Goal: Obtain resource: Download file/media

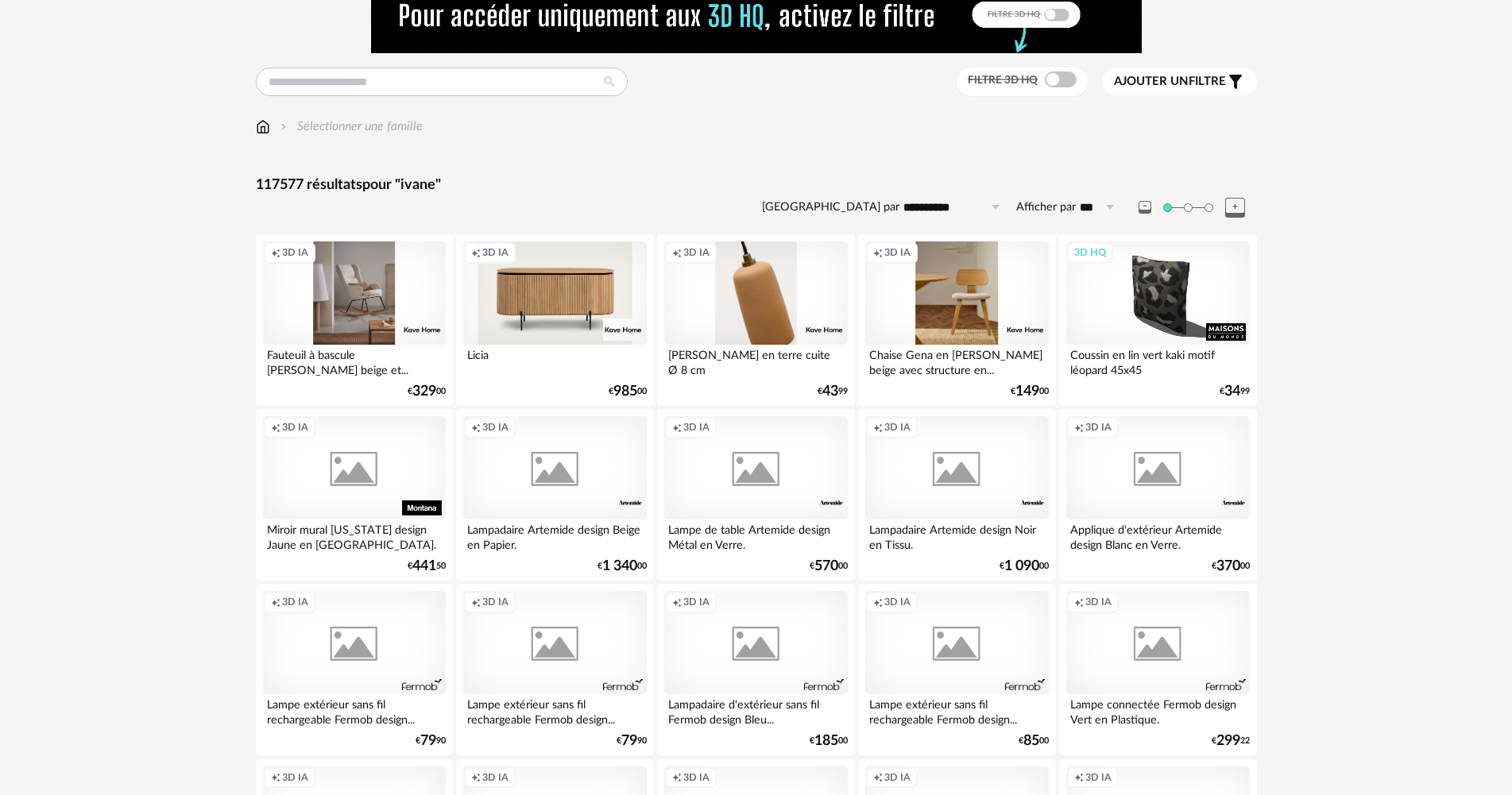
scroll to position [80, 0]
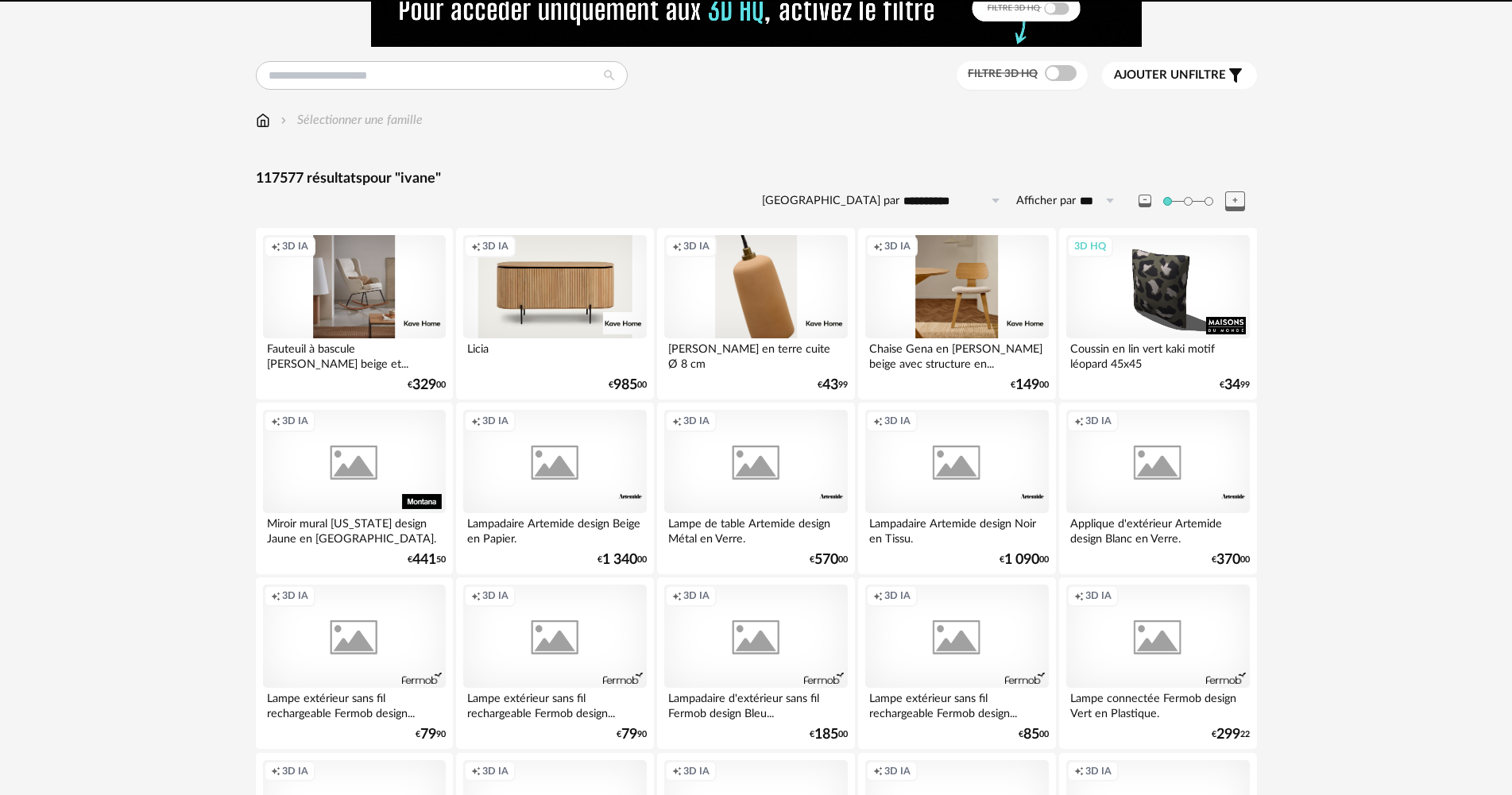
type input "*****"
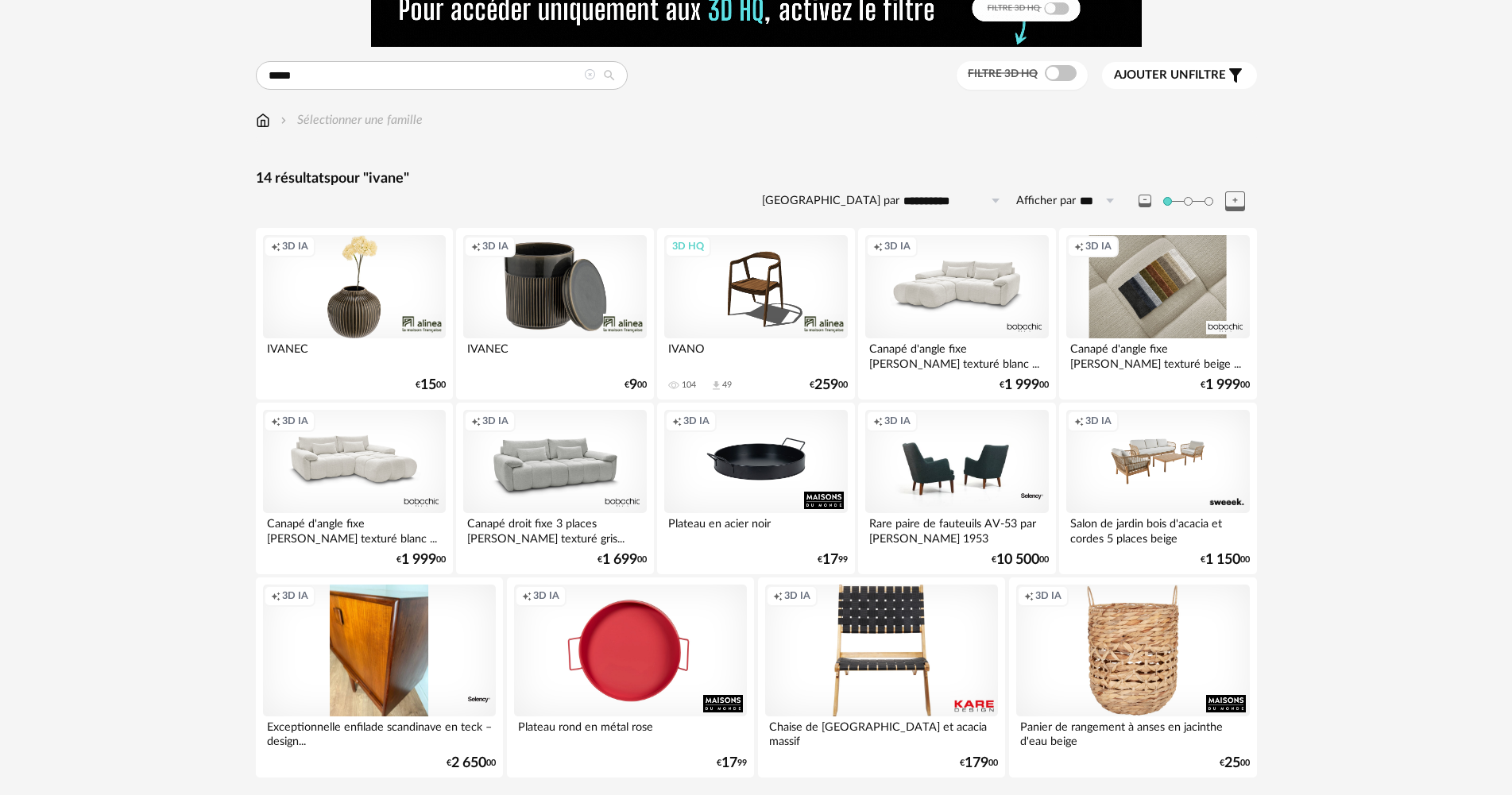
click at [1195, 314] on div "Creation icon 3D IA" at bounding box center [1157, 287] width 183 height 103
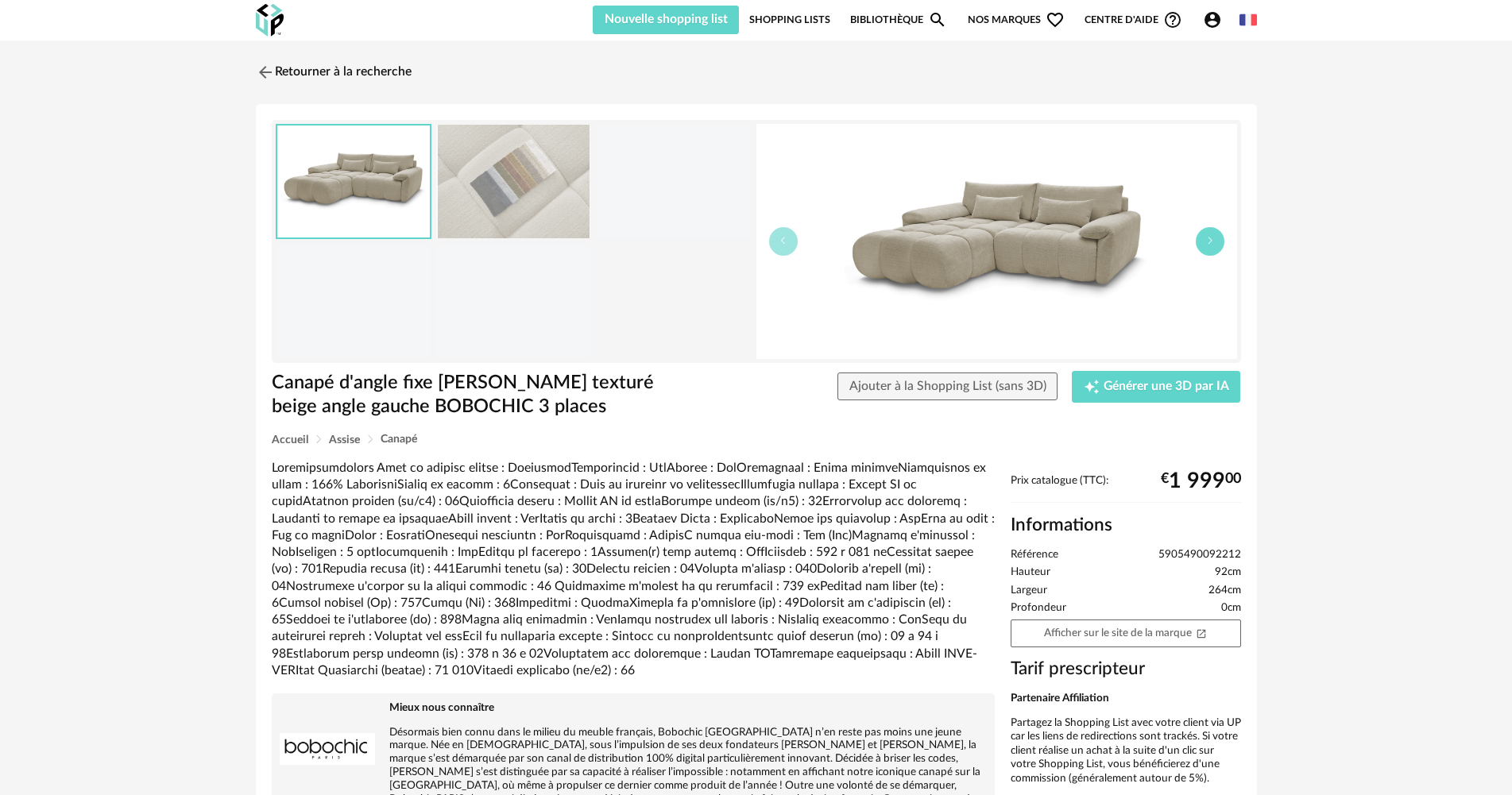
click at [1201, 246] on button "button" at bounding box center [1210, 242] width 29 height 29
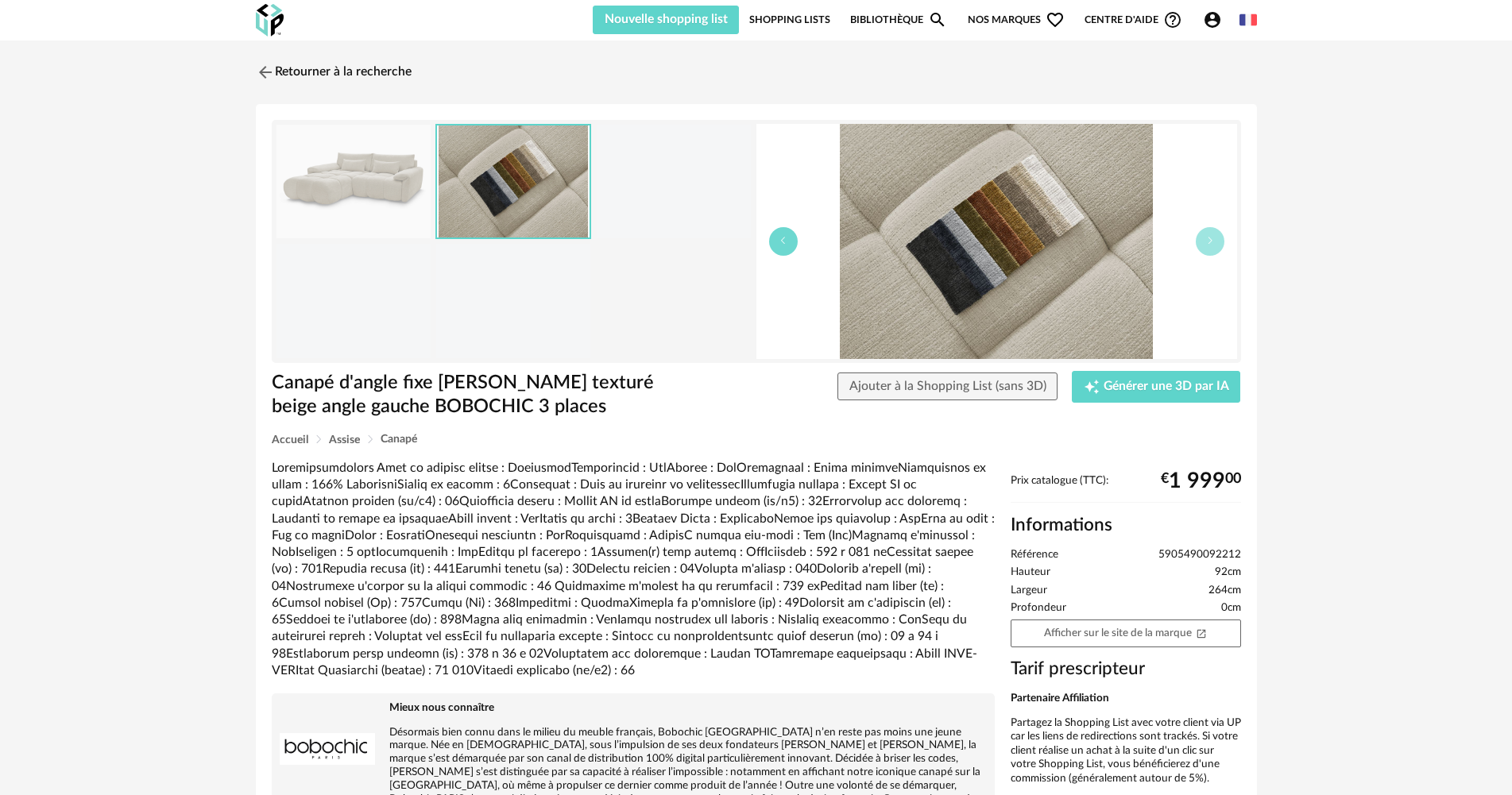
click at [782, 233] on button "button" at bounding box center [784, 242] width 29 height 29
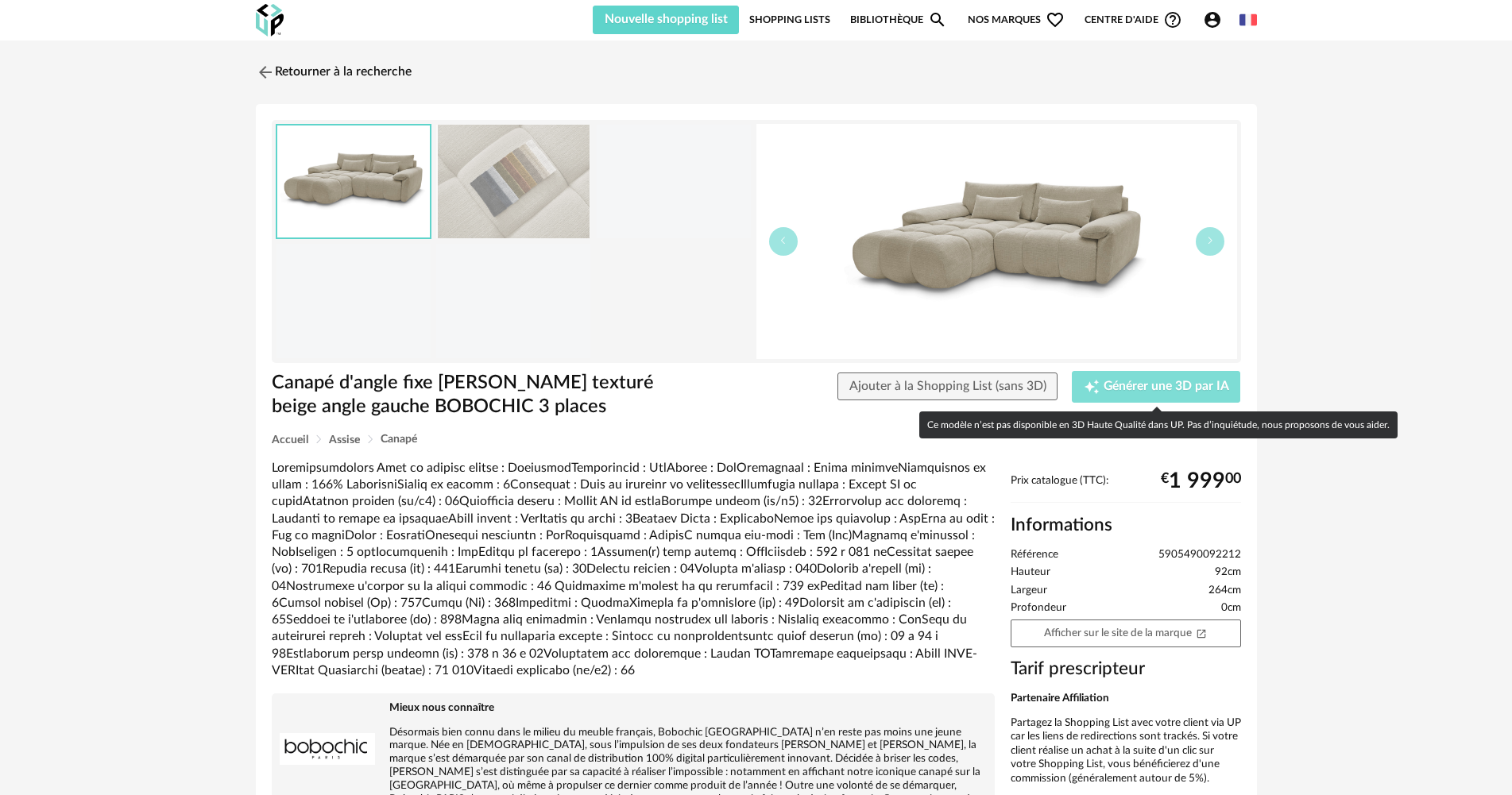
click at [1169, 398] on button "Creation icon Générer une 3D par IA" at bounding box center [1156, 387] width 168 height 32
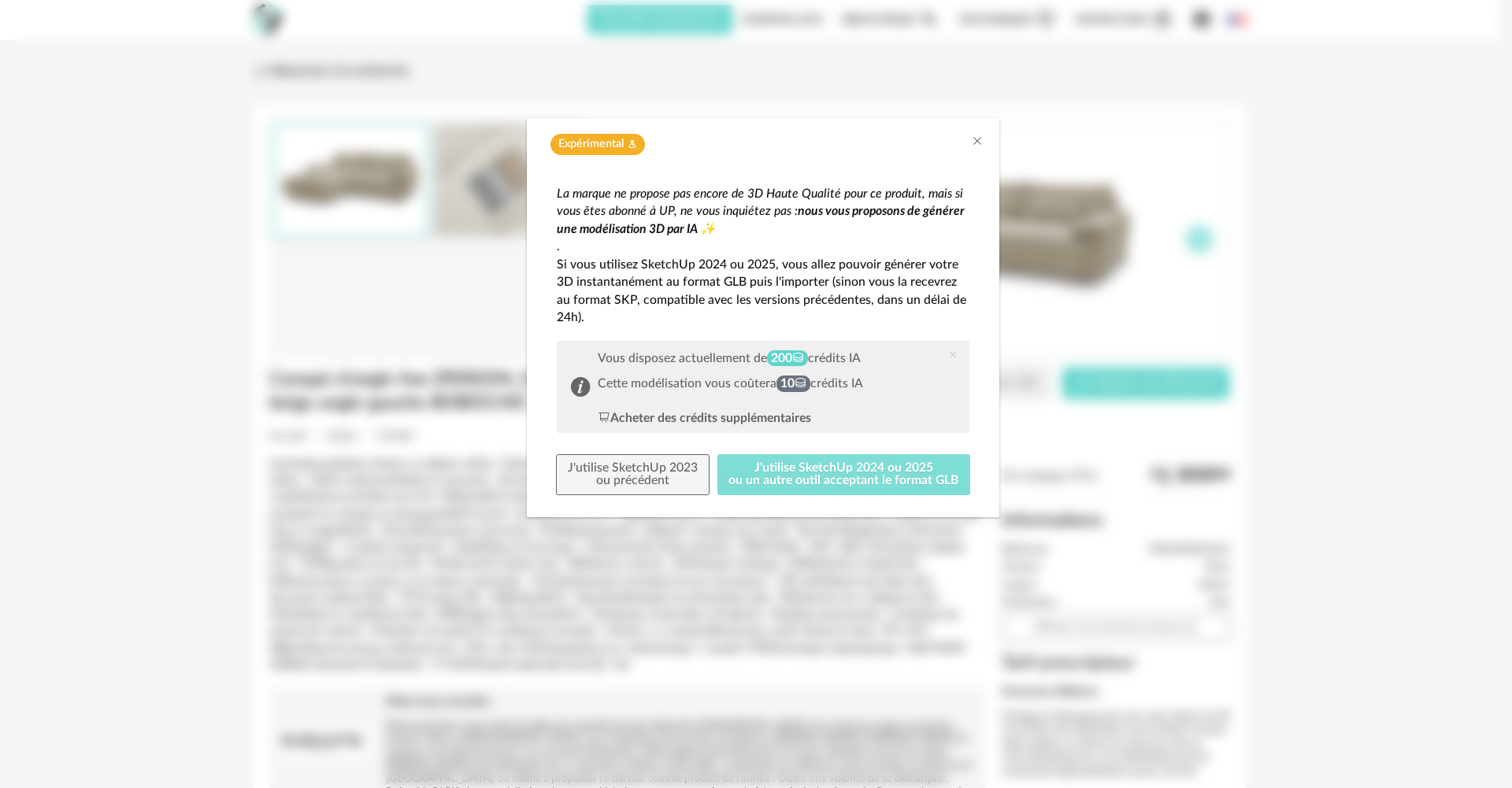
click at [845, 462] on button "J'utilise SketchUp 2024 ou 2025 ou un autre outil acceptant le format GLB" at bounding box center [844, 475] width 253 height 41
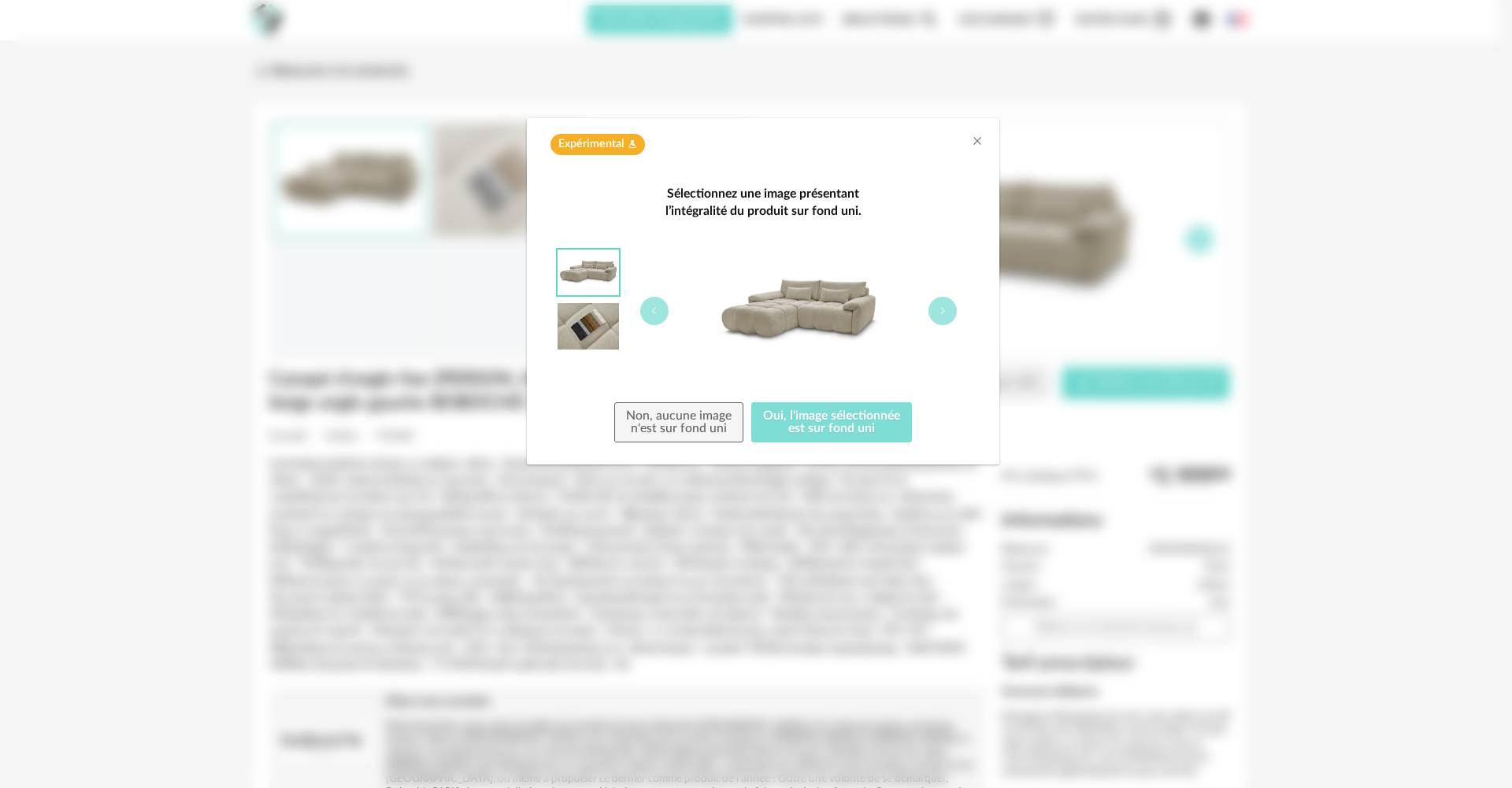
click at [821, 425] on button "Oui, l'image sélectionnée est sur fond uni" at bounding box center [831, 423] width 160 height 41
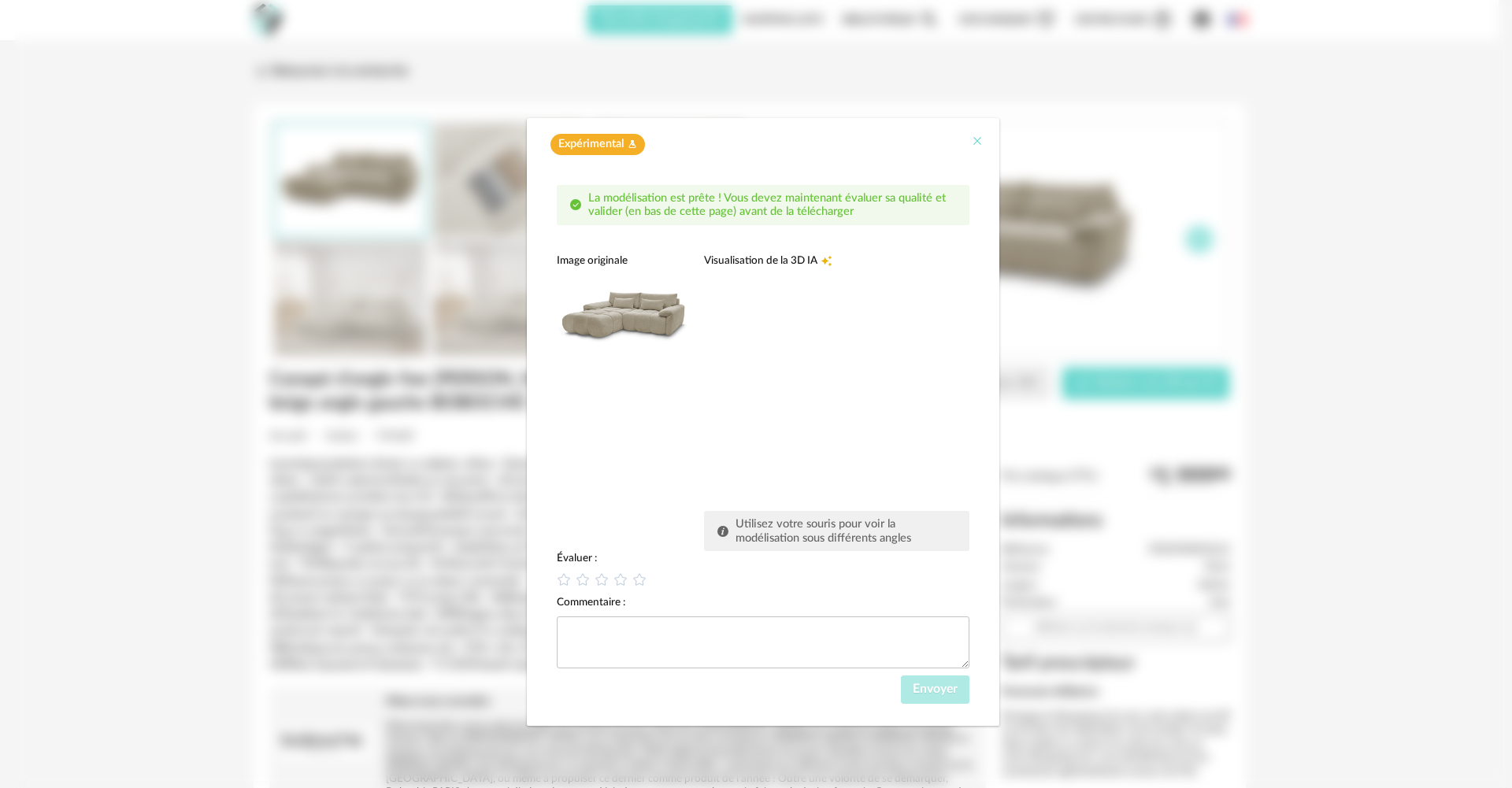
click at [972, 144] on icon "Close" at bounding box center [977, 141] width 13 height 13
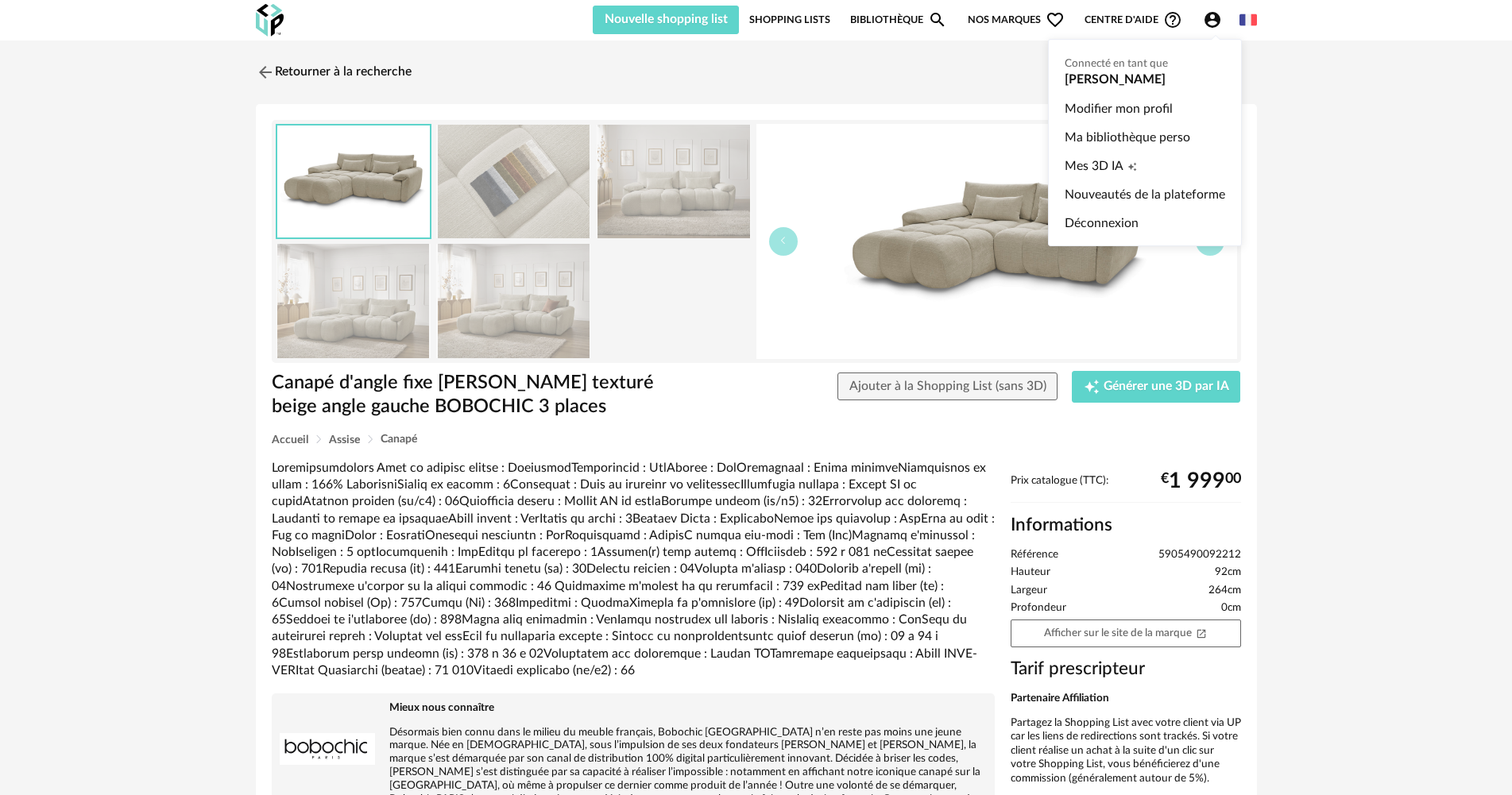
click at [1206, 16] on icon "Account Circle icon" at bounding box center [1213, 20] width 19 height 19
click at [1111, 158] on span "Mes 3D IA" at bounding box center [1094, 165] width 59 height 29
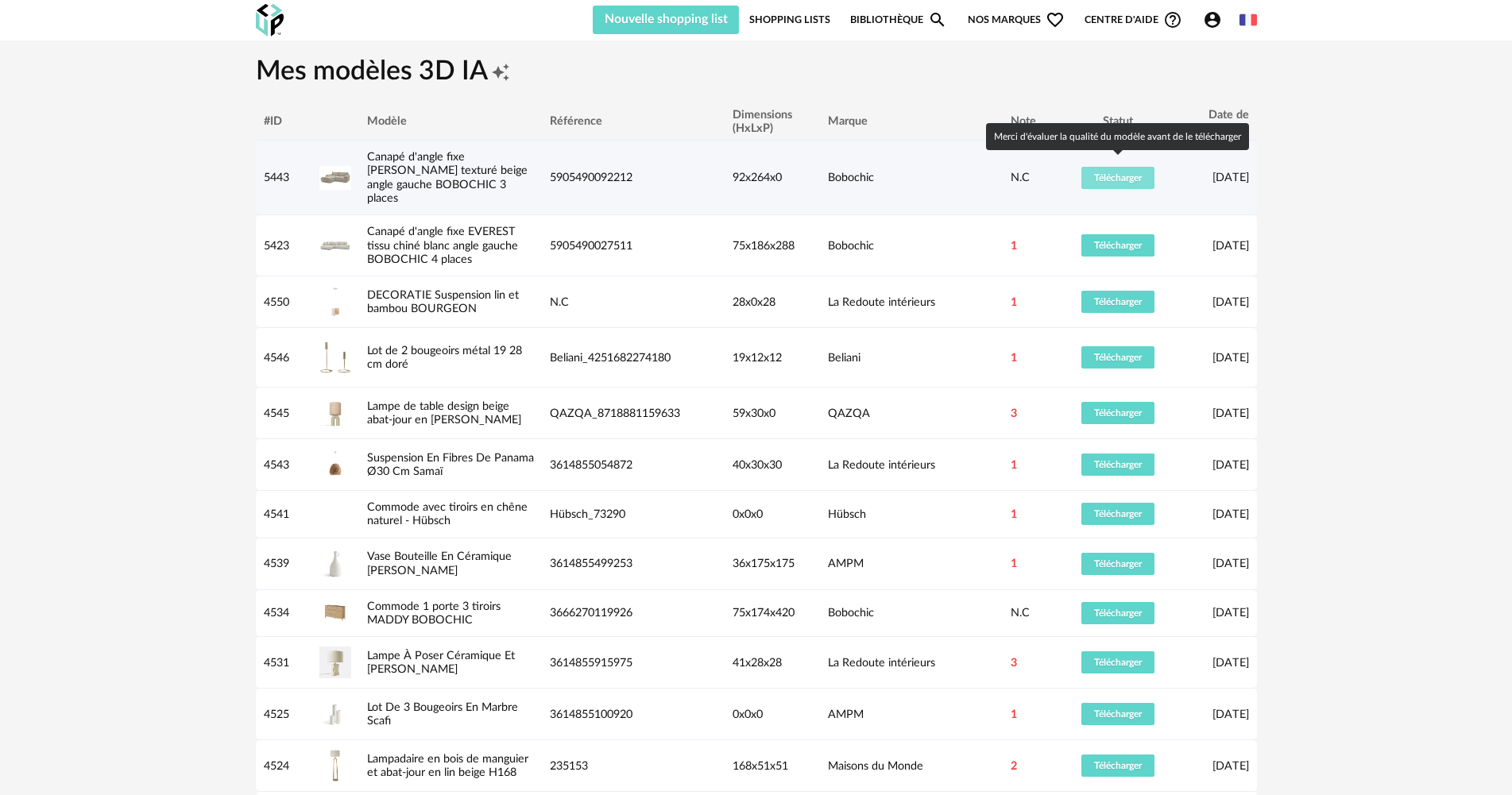
click at [1101, 174] on span "Télécharger" at bounding box center [1118, 178] width 47 height 10
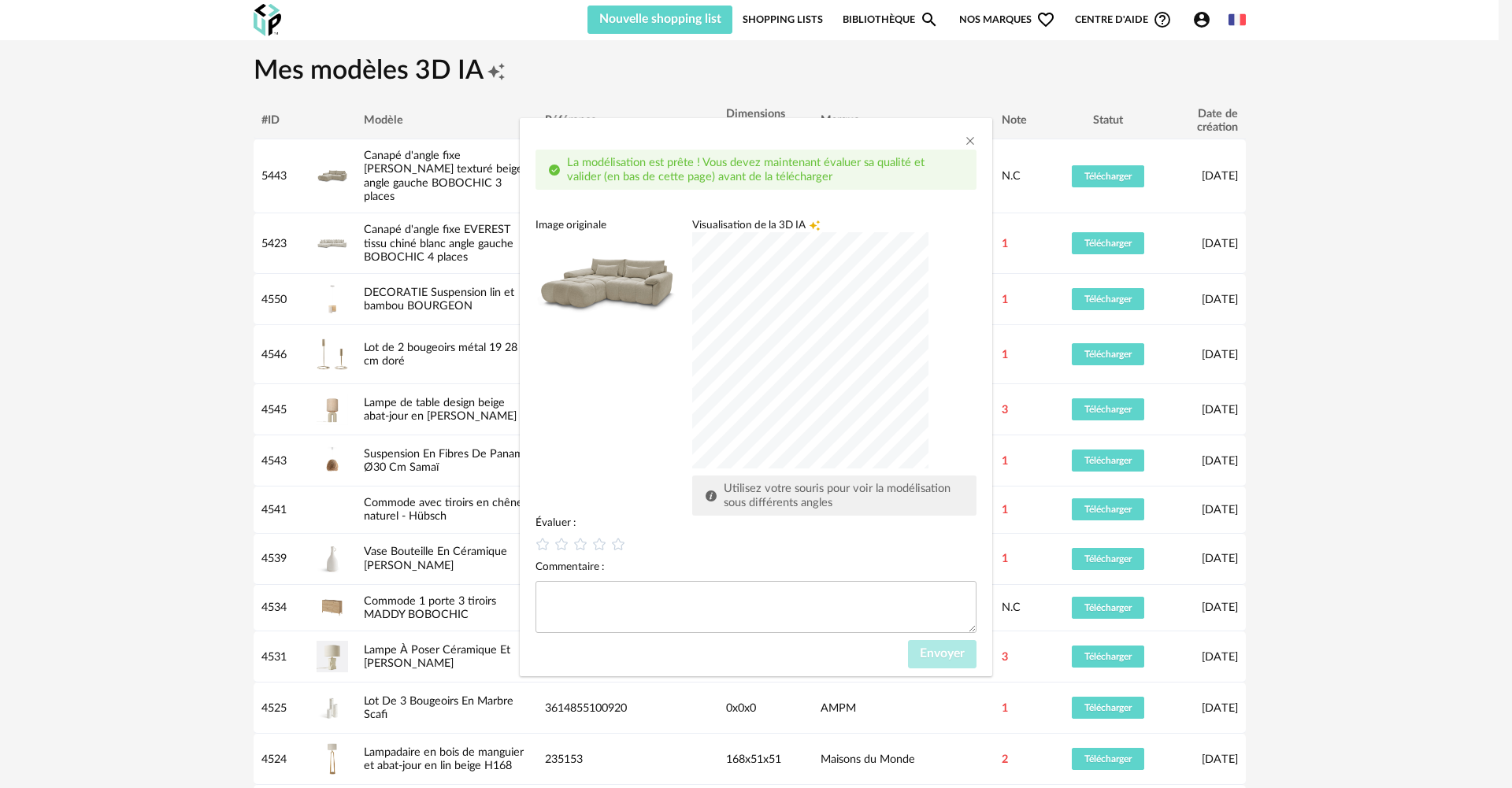
click at [702, 395] on div "dialog" at bounding box center [810, 351] width 236 height 236
click at [848, 328] on div "dialog" at bounding box center [810, 351] width 236 height 236
click at [824, 345] on div "dialog" at bounding box center [810, 351] width 236 height 236
click at [542, 544] on icon "dialog" at bounding box center [542, 544] width 16 height 16
click at [972, 651] on button "Envoyer" at bounding box center [941, 654] width 69 height 29
